Goal: Check status

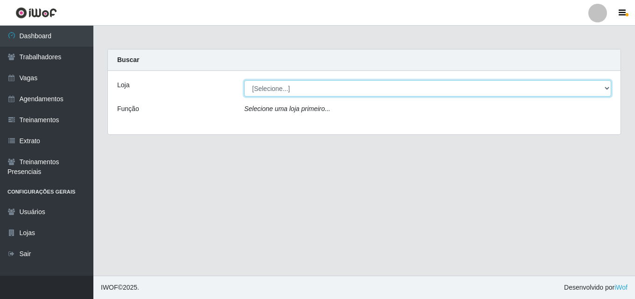
click at [274, 82] on select "[Selecione...] Chinatown Sushimi - [GEOGRAPHIC_DATA]" at bounding box center [427, 88] width 367 height 16
select select "357"
click at [244, 80] on select "[Selecione...] Chinatown Sushimi - [GEOGRAPHIC_DATA]" at bounding box center [427, 88] width 367 height 16
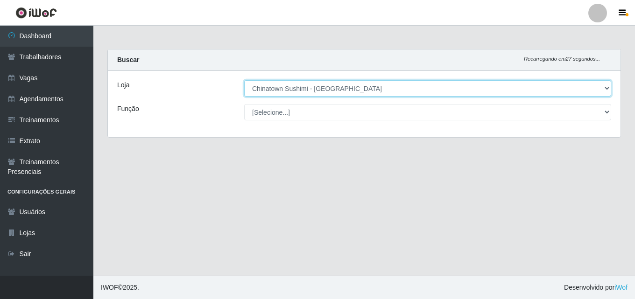
click at [327, 92] on select "[Selecione...] Chinatown Sushimi - [GEOGRAPHIC_DATA]" at bounding box center [427, 88] width 367 height 16
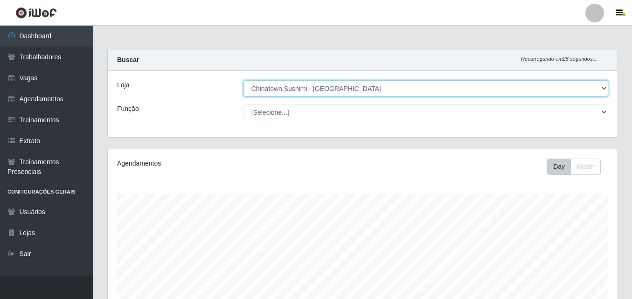
scroll to position [194, 510]
click at [326, 87] on select "[Selecione...] Chinatown Sushimi - [GEOGRAPHIC_DATA]" at bounding box center [426, 88] width 365 height 16
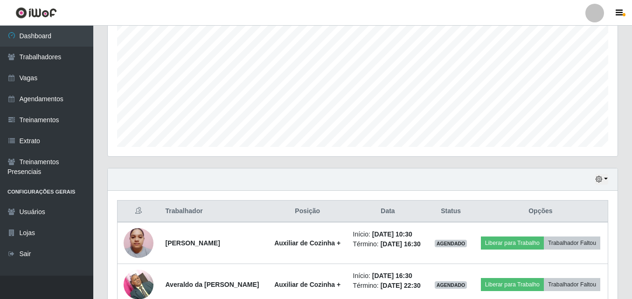
scroll to position [233, 0]
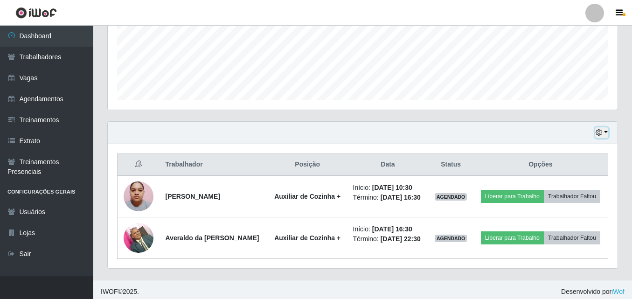
click at [608, 135] on button "button" at bounding box center [601, 132] width 13 height 11
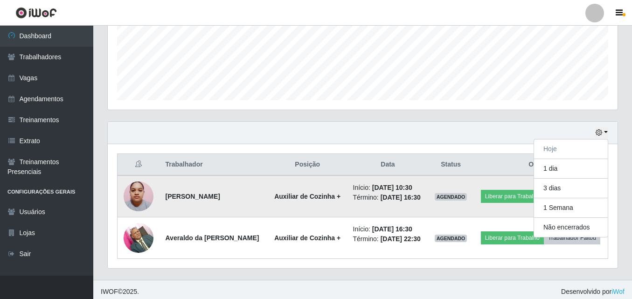
click at [474, 217] on td "AGENDADO" at bounding box center [451, 196] width 45 height 42
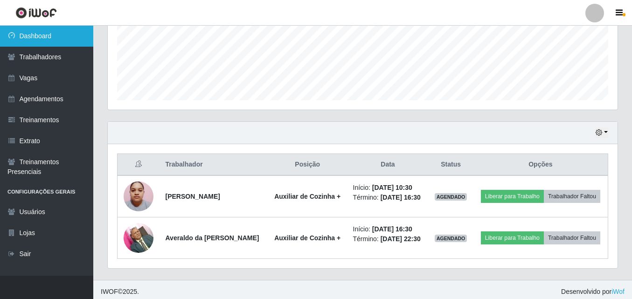
click at [39, 39] on link "Dashboard" at bounding box center [46, 36] width 93 height 21
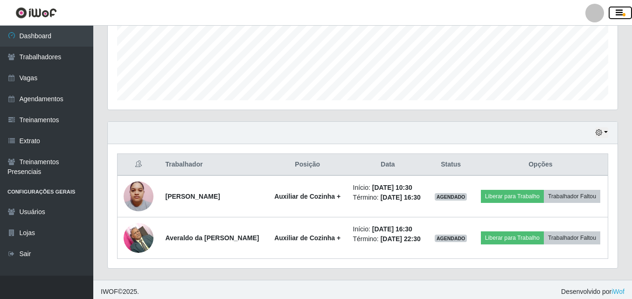
click at [619, 12] on icon "button" at bounding box center [619, 13] width 7 height 8
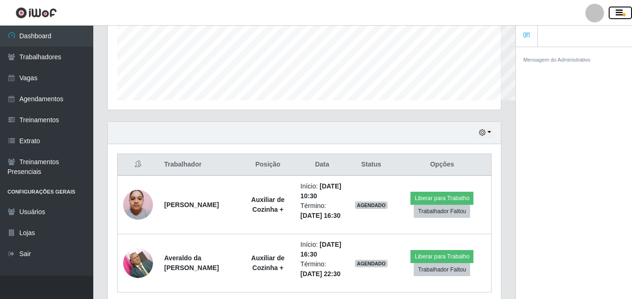
scroll to position [194, 393]
click at [619, 12] on icon "button" at bounding box center [619, 13] width 7 height 8
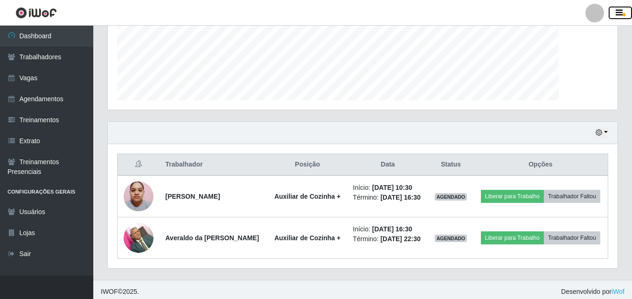
scroll to position [466412, 466095]
click at [619, 12] on icon "button" at bounding box center [619, 13] width 7 height 8
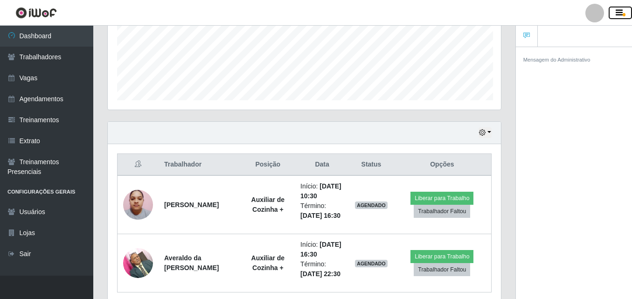
scroll to position [194, 393]
click at [619, 12] on icon "button" at bounding box center [619, 13] width 7 height 8
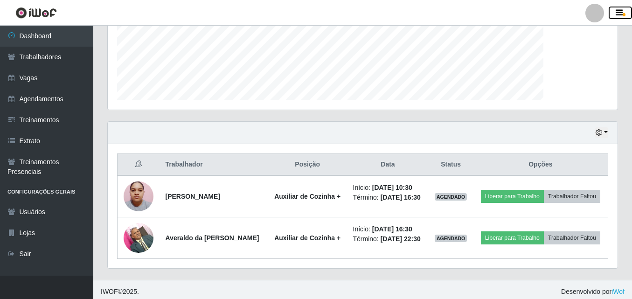
scroll to position [194, 510]
